Goal: Task Accomplishment & Management: Manage account settings

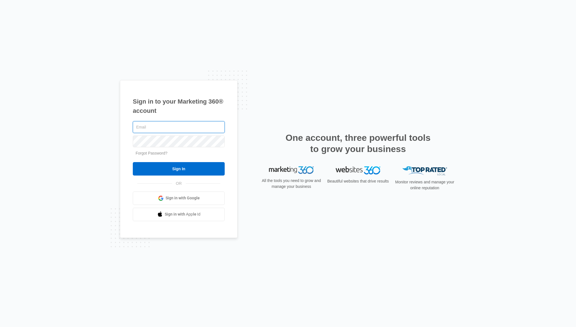
paste input "[PERSON_NAME][EMAIL_ADDRESS][DOMAIN_NAME]"
type input "[PERSON_NAME][EMAIL_ADDRESS][DOMAIN_NAME]"
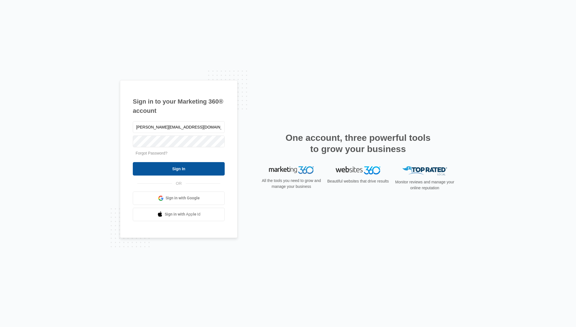
click at [207, 169] on input "Sign In" at bounding box center [179, 168] width 92 height 13
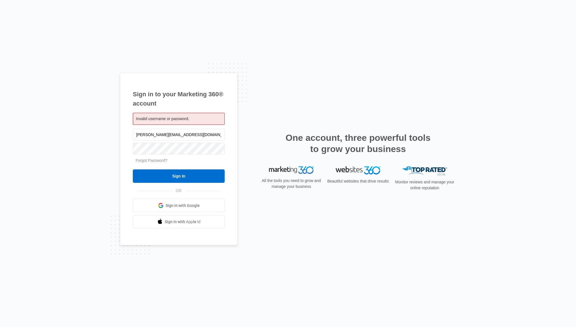
click at [229, 28] on div "Sign in to your Marketing 360® account Invalid username or password. [PERSON_NA…" at bounding box center [288, 163] width 576 height 327
